Goal: Information Seeking & Learning: Learn about a topic

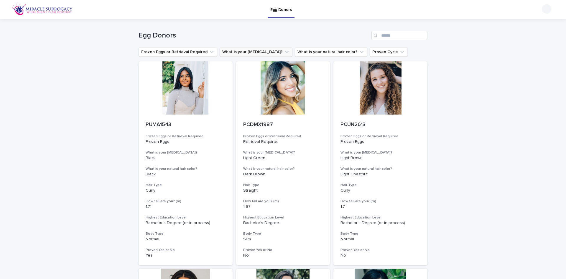
click at [285, 52] on icon "What is your eye color?" at bounding box center [287, 52] width 4 height 2
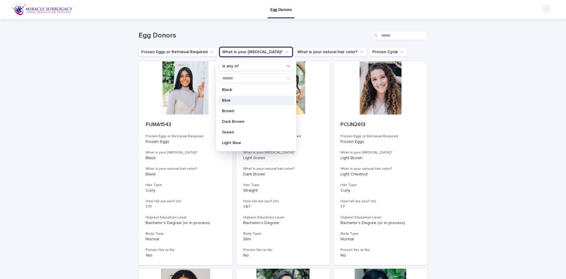
click at [227, 99] on p "Blue" at bounding box center [253, 100] width 63 height 4
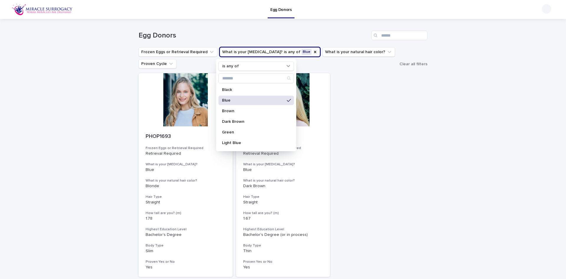
click at [436, 127] on div "Loading... Saving… Loading... Saving… Egg Donors Frozen Eggs or Retrieval Requi…" at bounding box center [283, 170] width 566 height 302
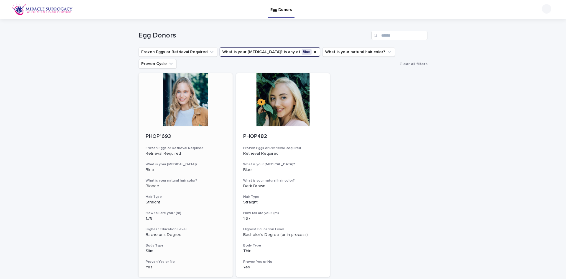
click at [179, 92] on div at bounding box center [186, 99] width 94 height 53
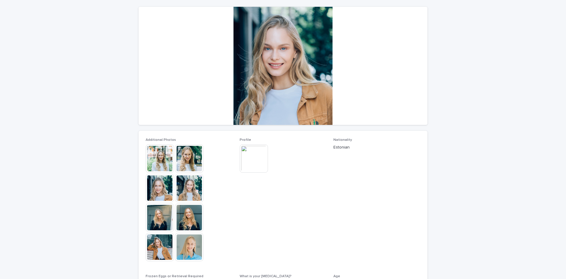
scroll to position [59, 0]
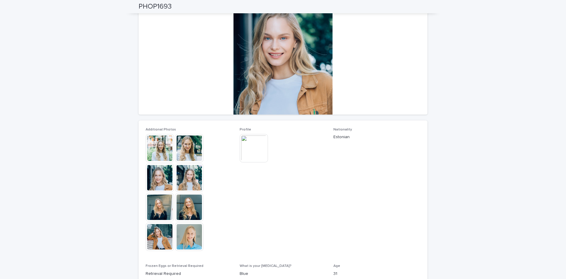
click at [190, 148] on img at bounding box center [189, 148] width 28 height 28
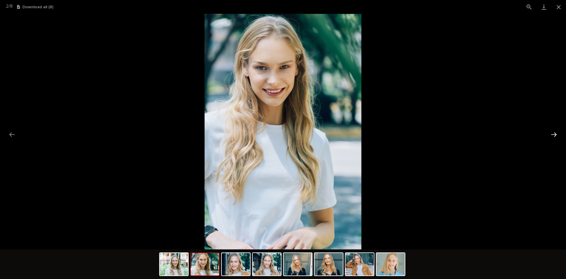
click at [554, 132] on button "Next slide" at bounding box center [554, 134] width 12 height 11
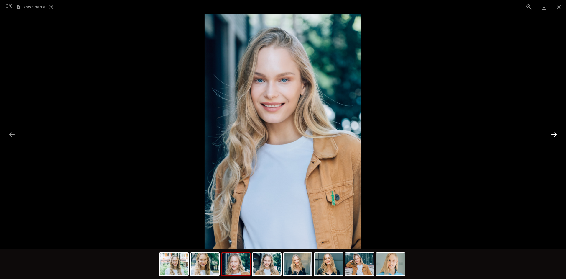
click at [555, 132] on button "Next slide" at bounding box center [554, 134] width 12 height 11
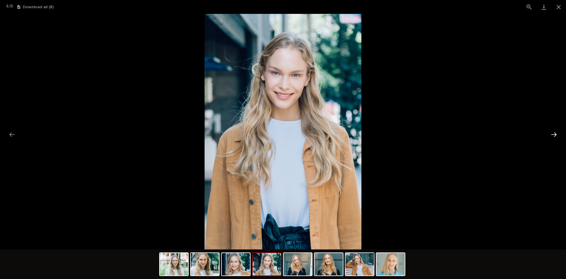
click at [555, 132] on button "Next slide" at bounding box center [554, 134] width 12 height 11
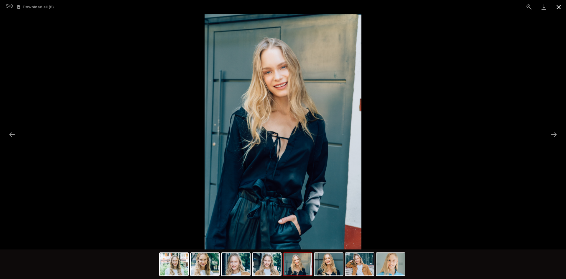
click at [558, 9] on button "Close gallery" at bounding box center [558, 7] width 15 height 14
